Goal: Task Accomplishment & Management: Use online tool/utility

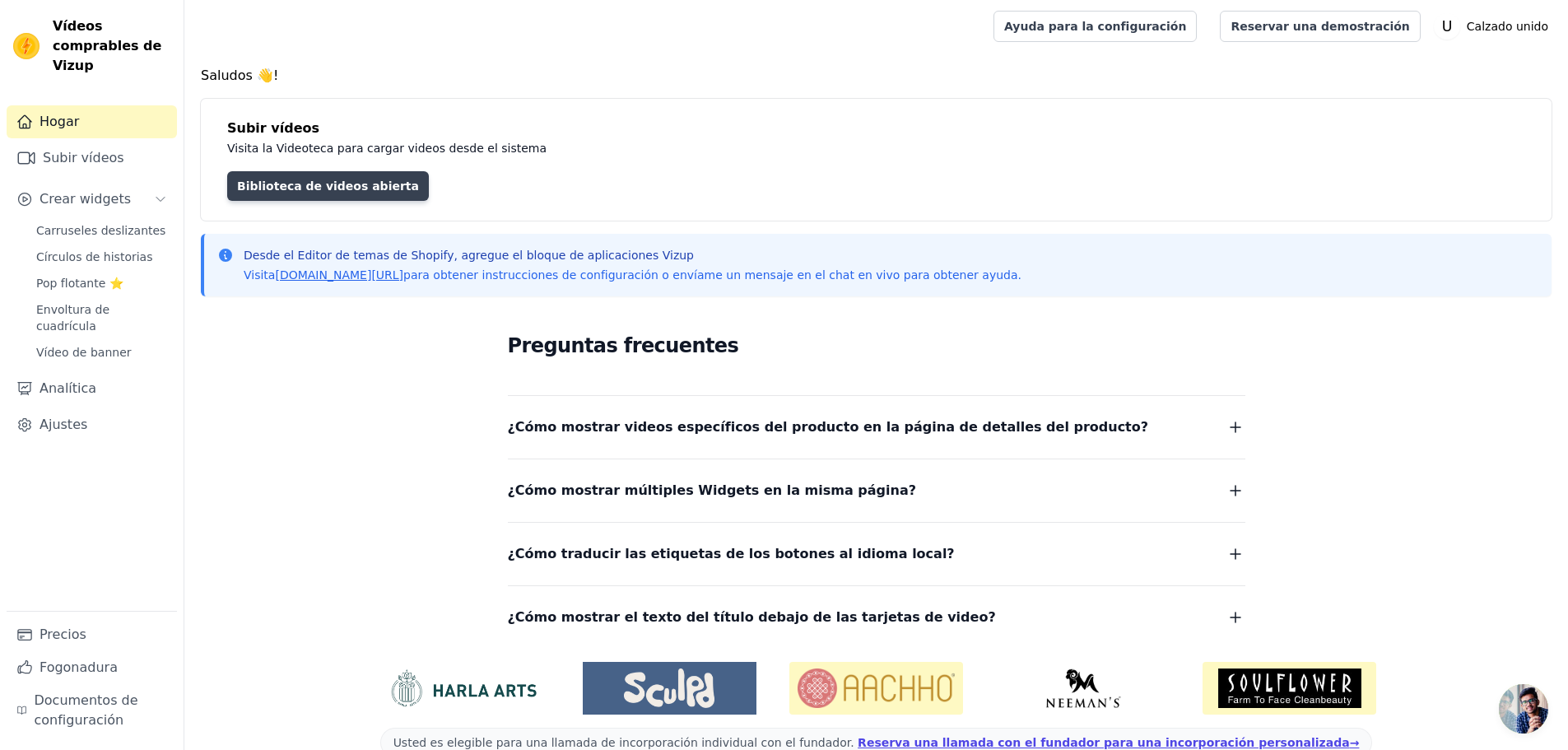
click at [328, 191] on font "Biblioteca de videos abierta" at bounding box center [327, 185] width 182 height 13
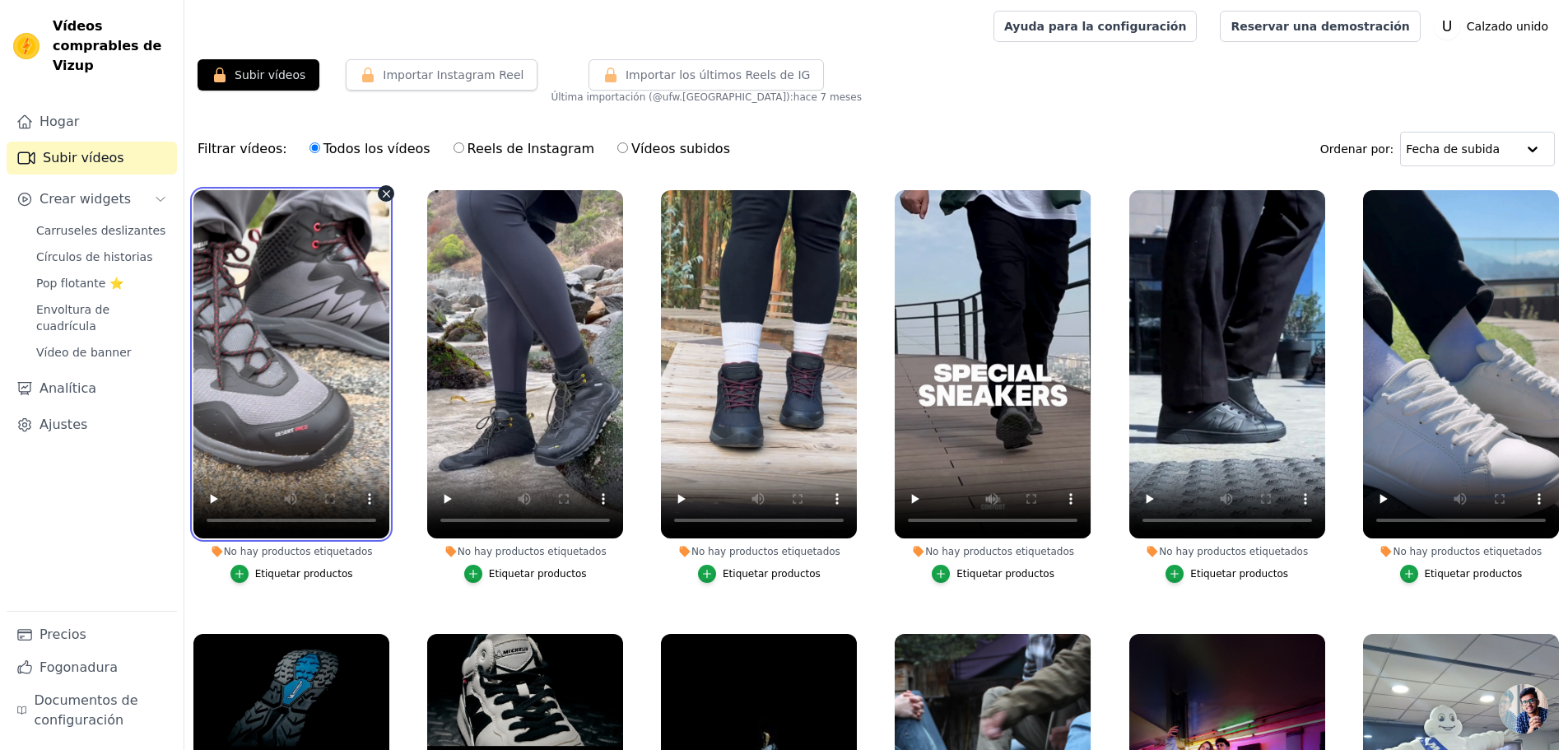
click at [315, 255] on video at bounding box center [291, 365] width 196 height 349
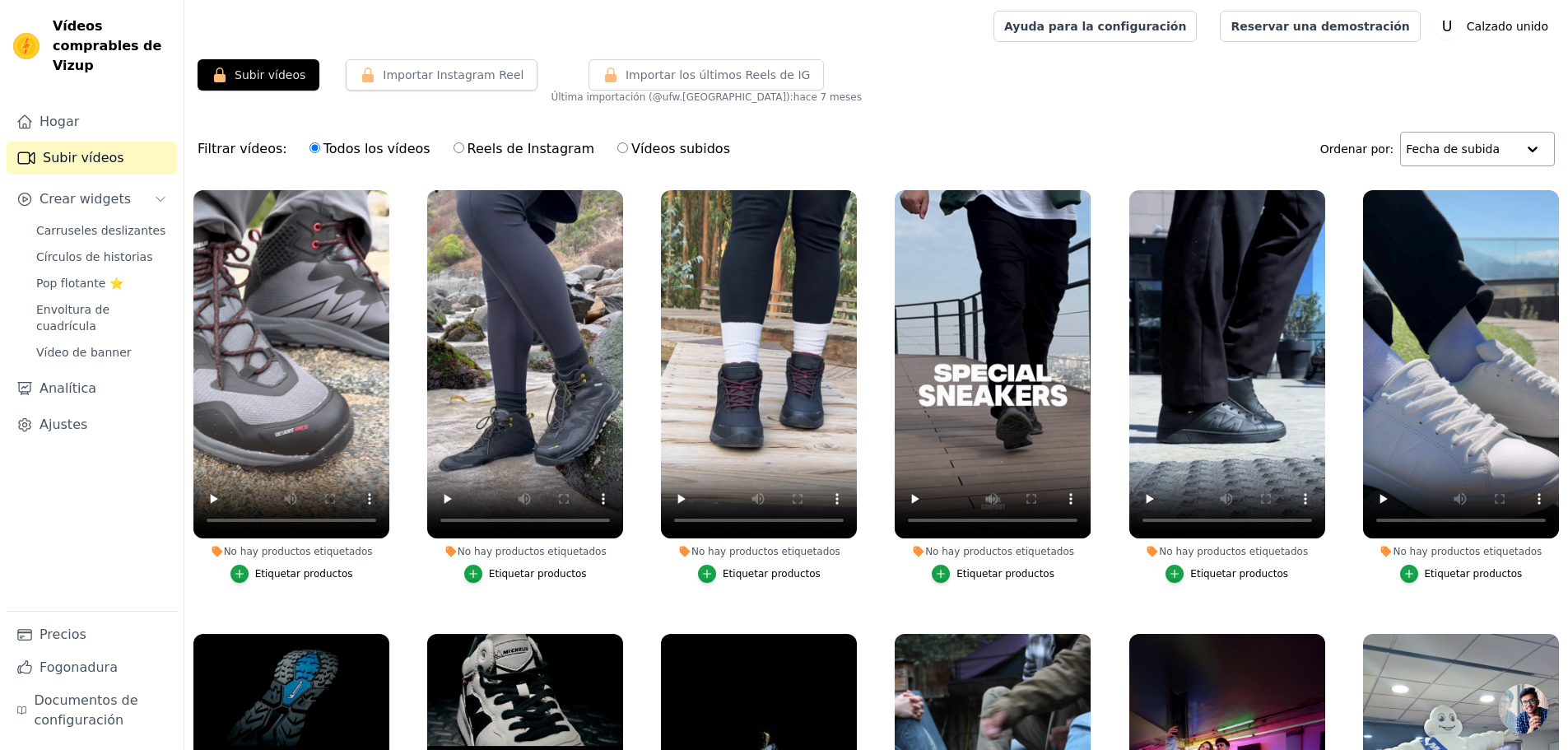
click at [1501, 150] on input "text" at bounding box center [1460, 149] width 110 height 33
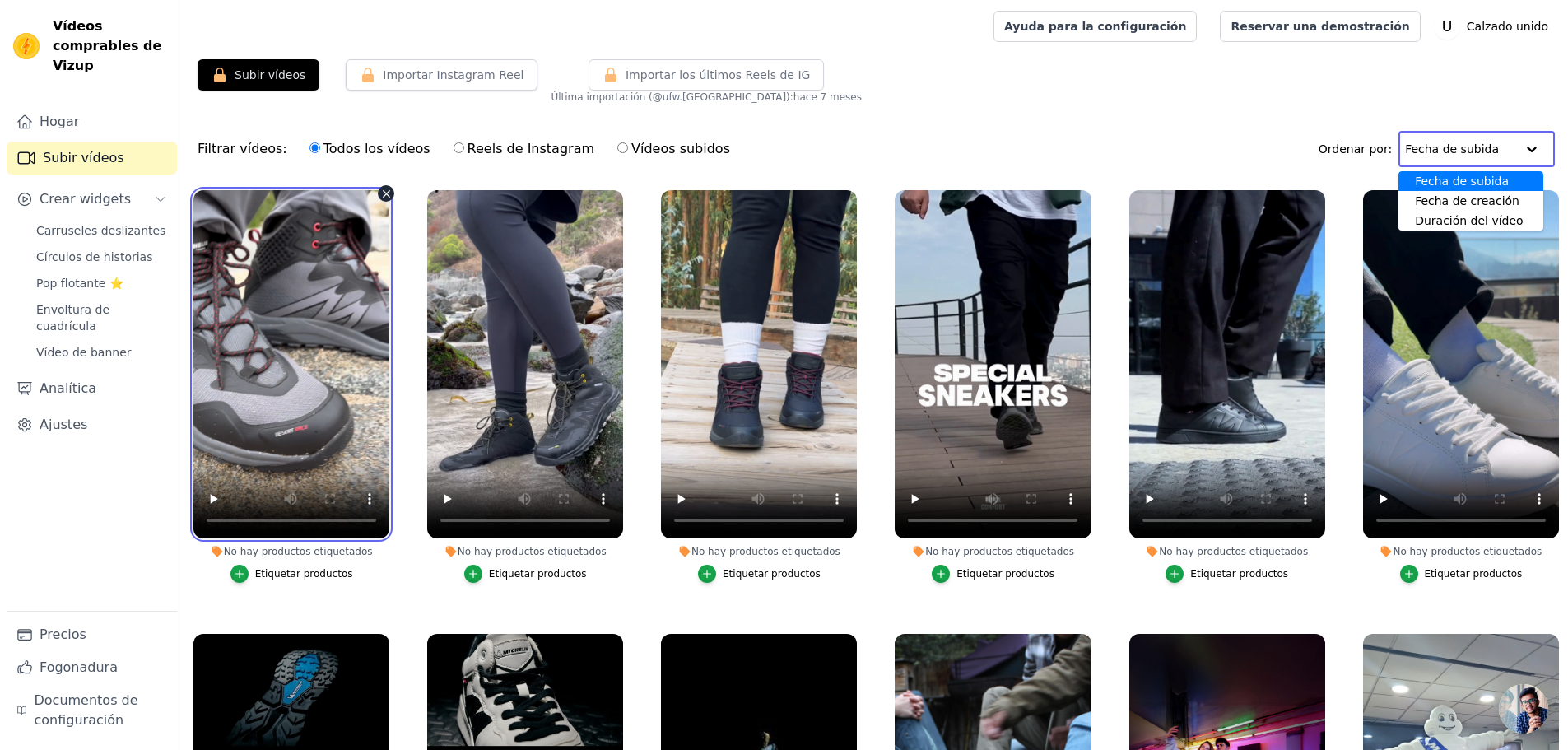
click at [274, 356] on video at bounding box center [291, 365] width 196 height 349
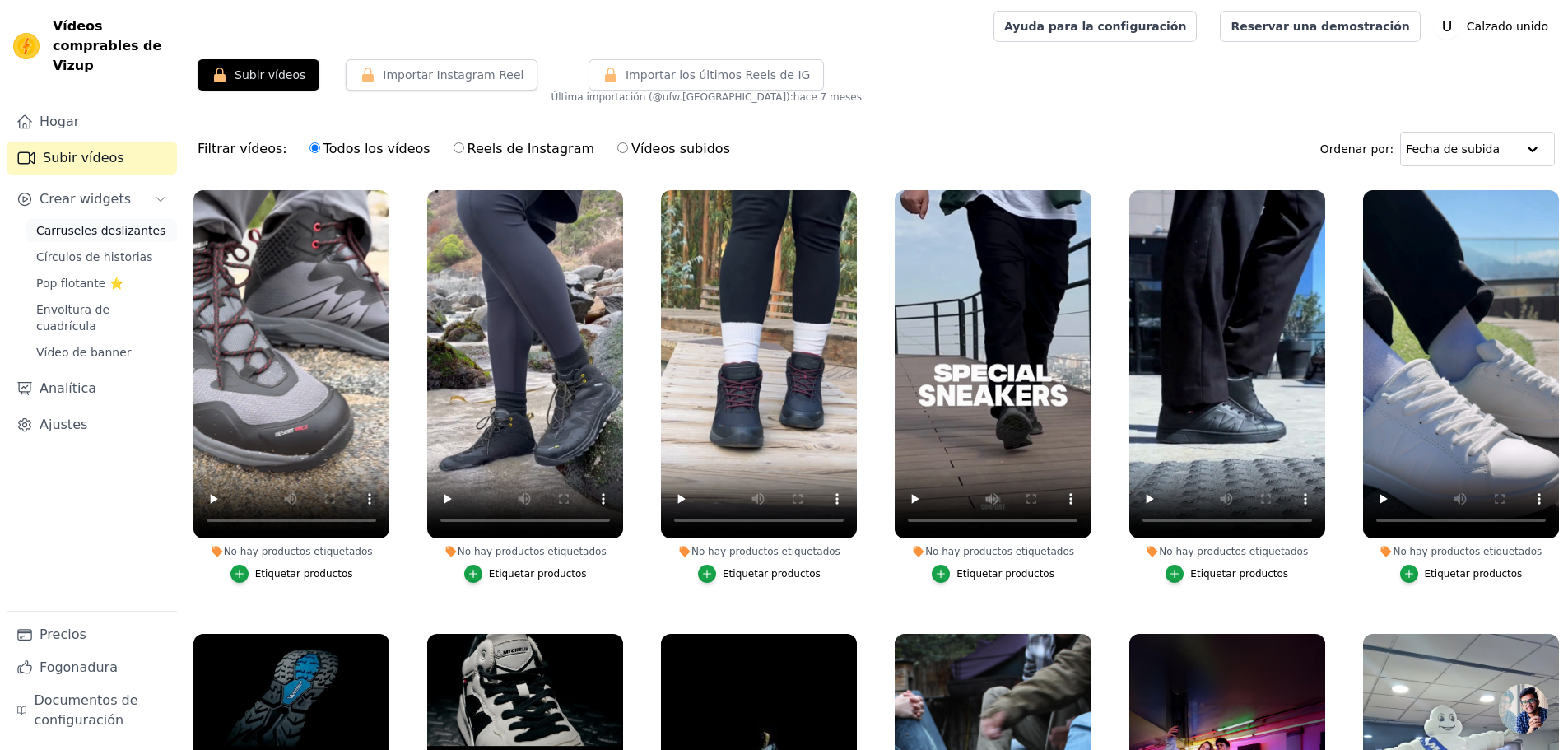
click at [108, 224] on font "Carruseles deslizantes" at bounding box center [100, 230] width 129 height 13
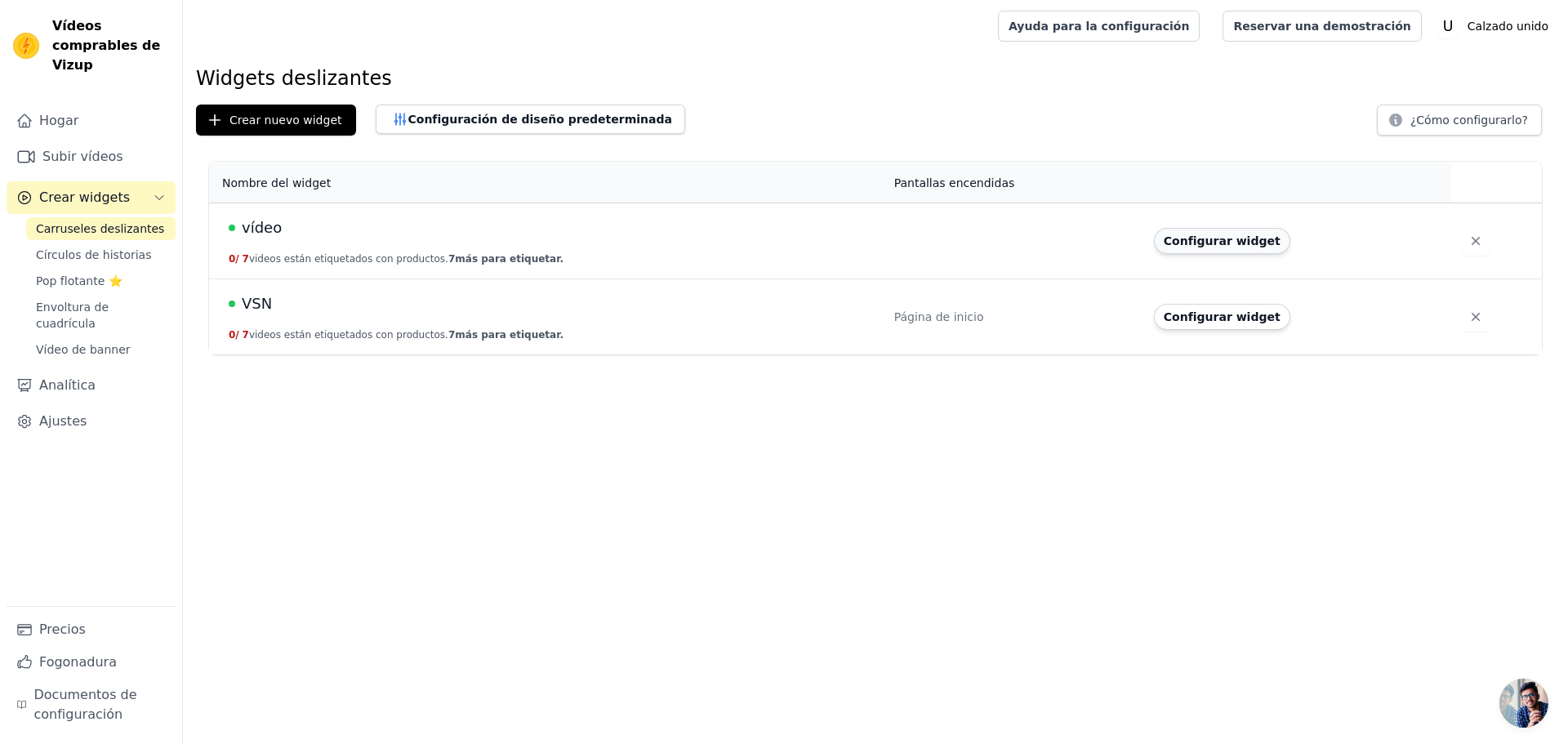
click at [1215, 246] on font "Configurar widget" at bounding box center [1222, 240] width 117 height 13
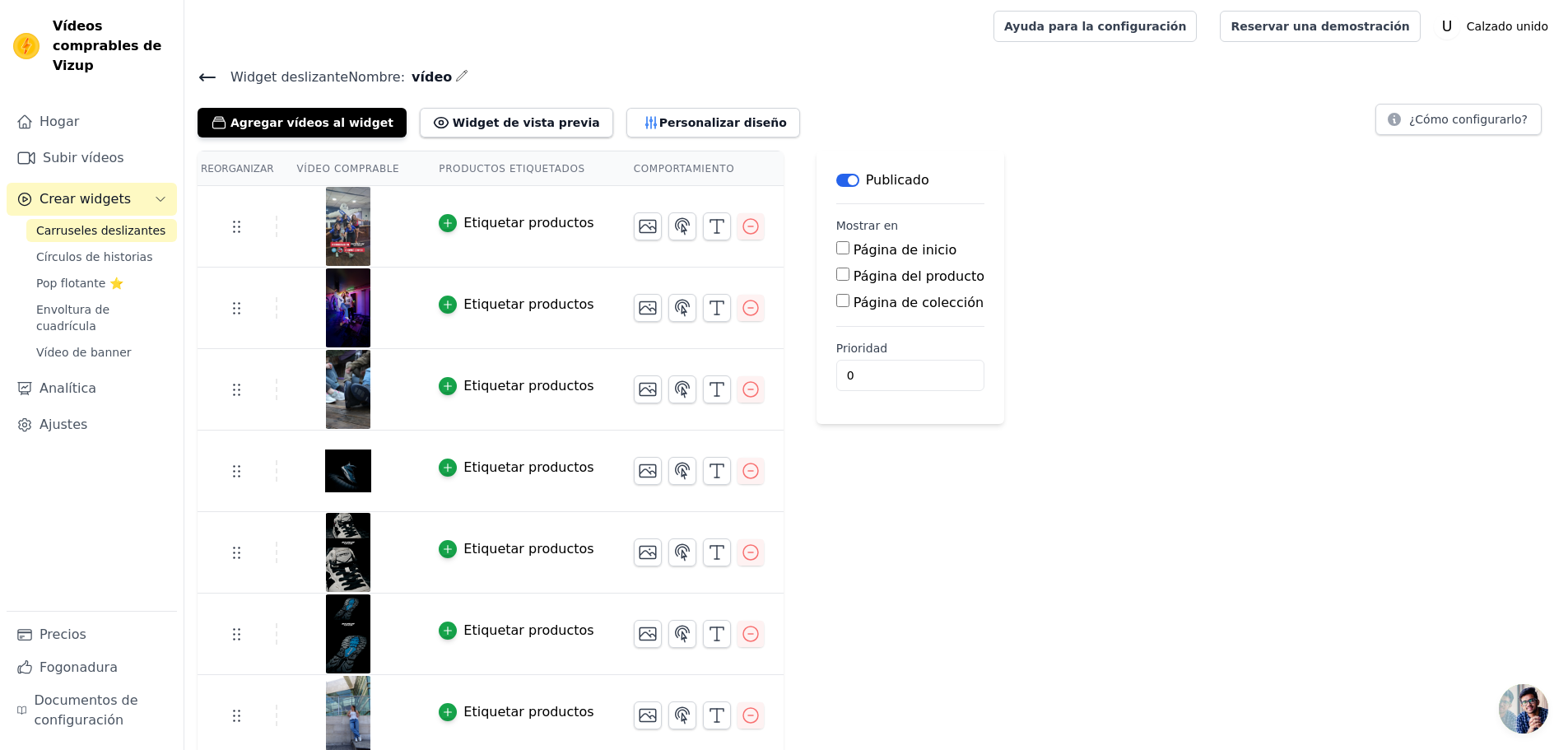
scroll to position [8, 0]
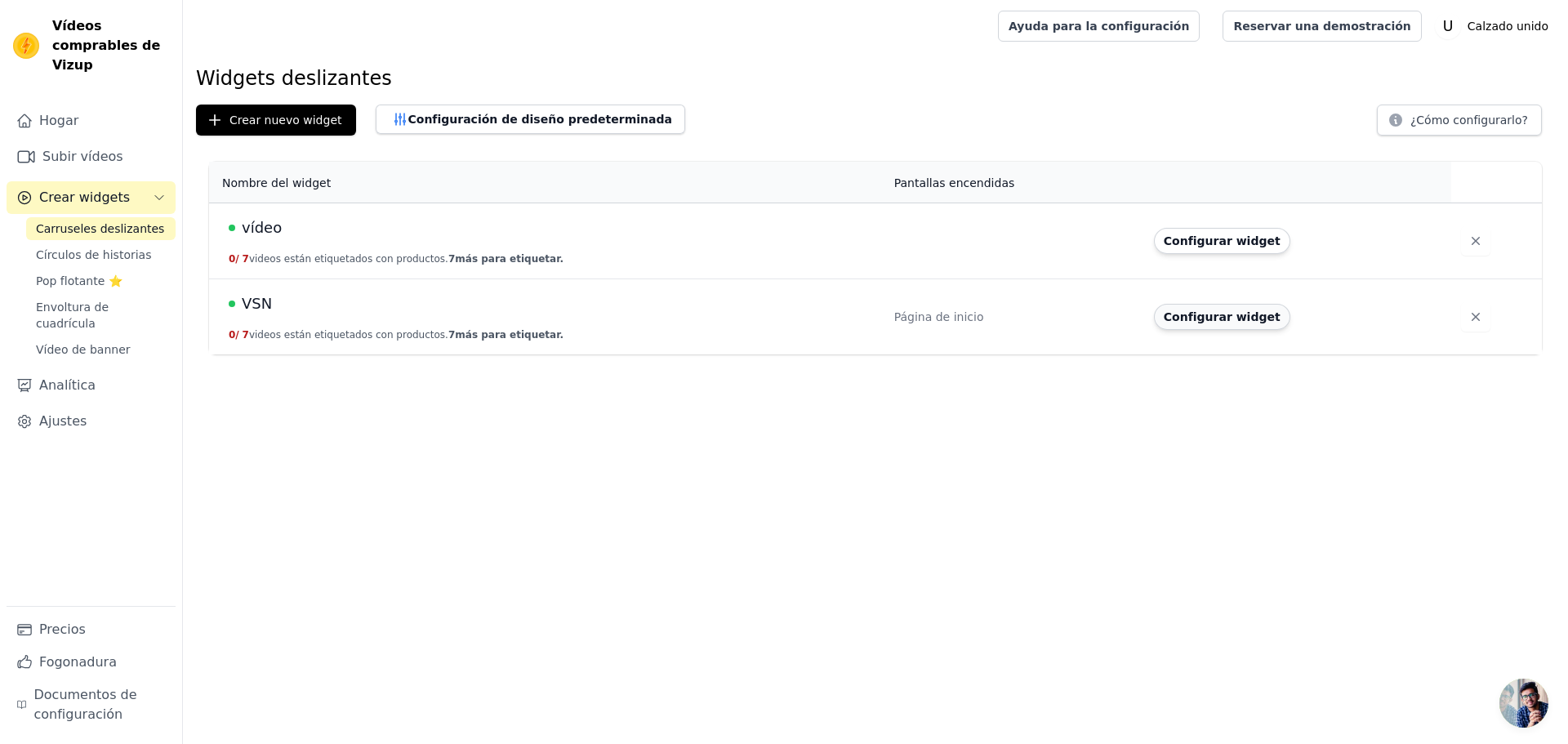
click at [1217, 323] on font "Configurar widget" at bounding box center [1222, 316] width 117 height 13
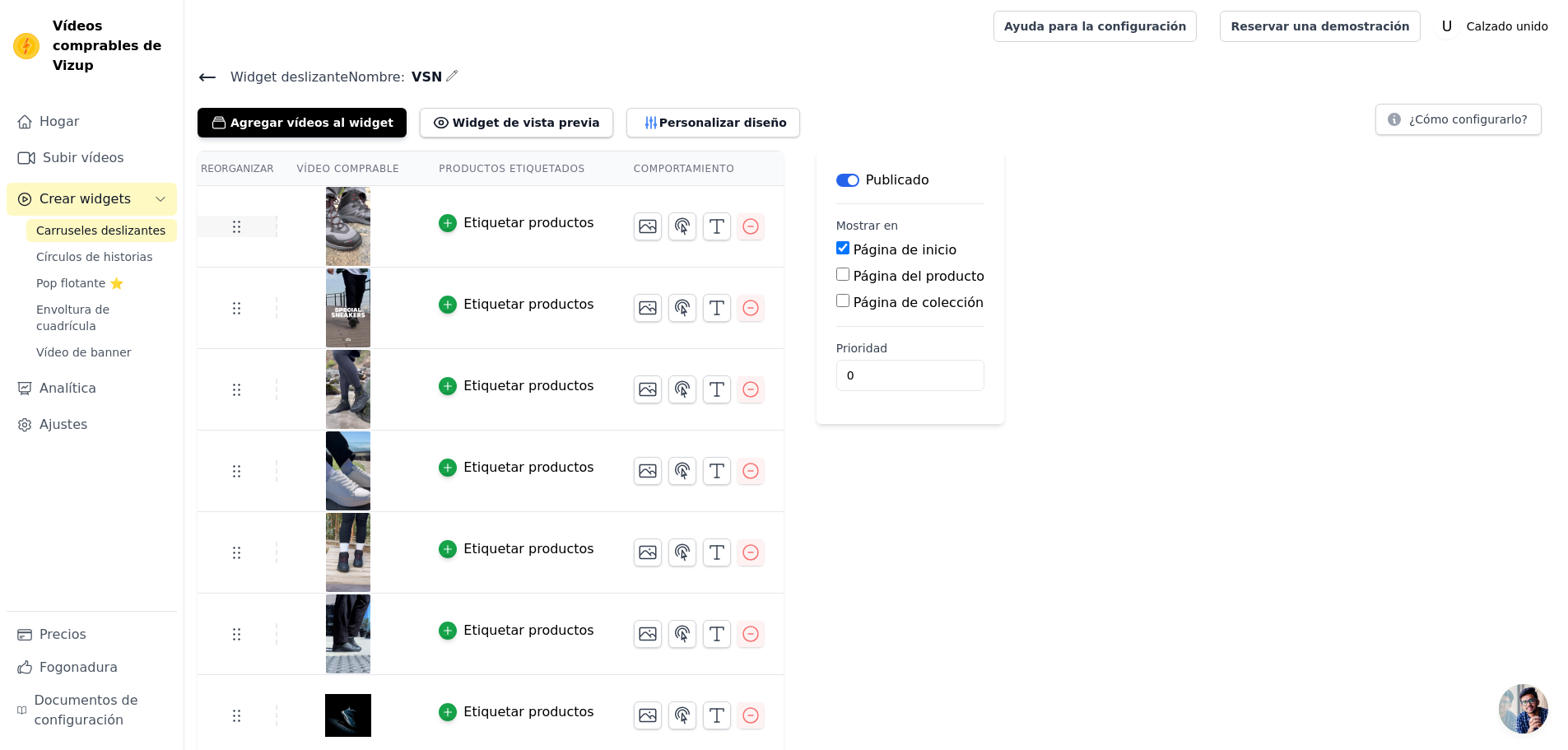
click at [247, 230] on td at bounding box center [237, 226] width 79 height 21
